Goal: Find contact information: Find contact information

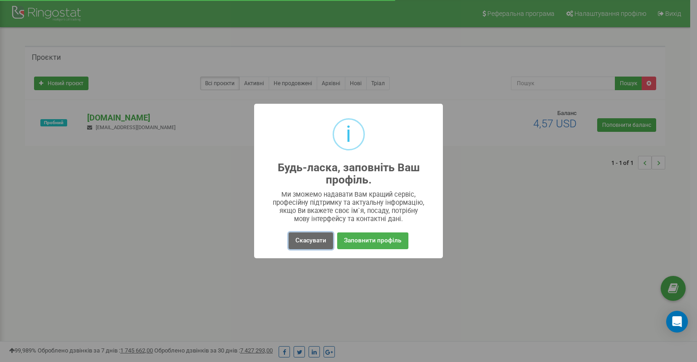
click at [309, 243] on button "Скасувати" at bounding box center [310, 241] width 44 height 17
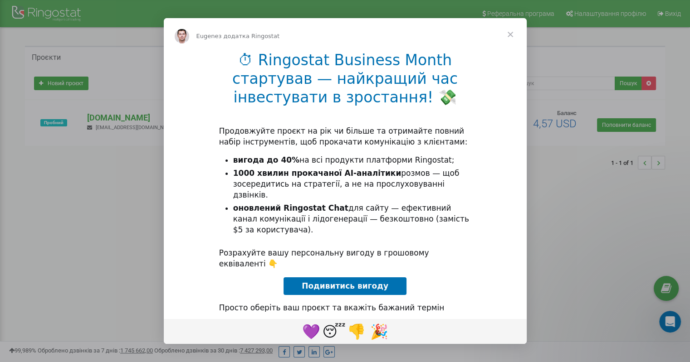
click at [512, 34] on span "Закрити" at bounding box center [510, 34] width 33 height 33
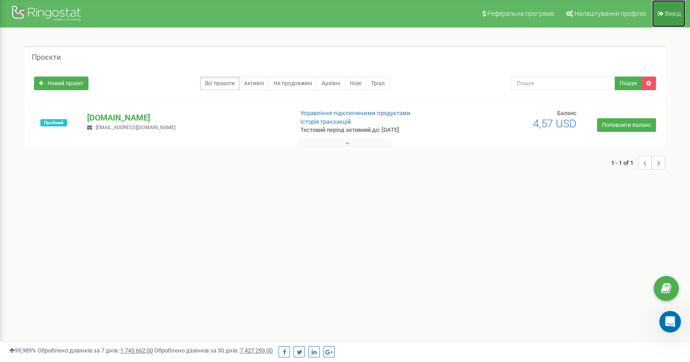
click at [669, 12] on span "Вихід" at bounding box center [673, 13] width 16 height 7
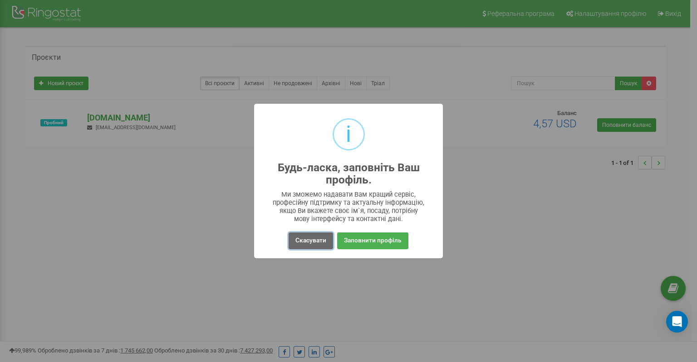
click at [301, 242] on button "Скасувати" at bounding box center [310, 241] width 44 height 17
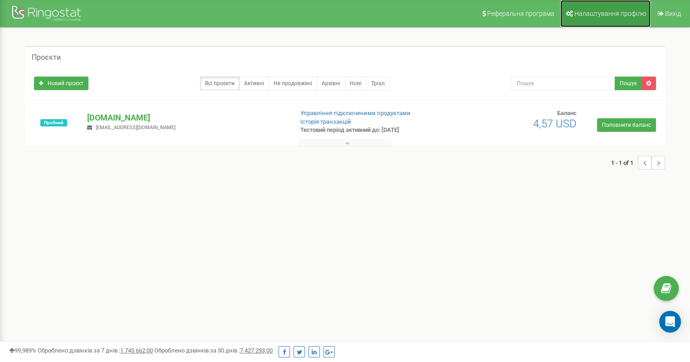
click at [615, 13] on span "Налаштування профілю" at bounding box center [610, 13] width 72 height 7
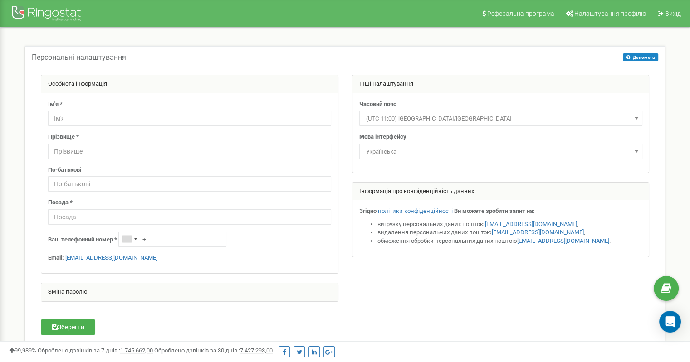
click at [87, 252] on div "Ім'я * Прізвище * По-батькові Посада * Ваш телефонний номер * + Email: [EMAIL_A…" at bounding box center [189, 183] width 297 height 180
drag, startPoint x: 126, startPoint y: 258, endPoint x: 65, endPoint y: 259, distance: 60.3
click at [65, 259] on p "Email: [EMAIL_ADDRESS][DOMAIN_NAME]" at bounding box center [189, 258] width 283 height 9
copy link "[EMAIL_ADDRESS][DOMAIN_NAME]"
